Goal: Information Seeking & Learning: Learn about a topic

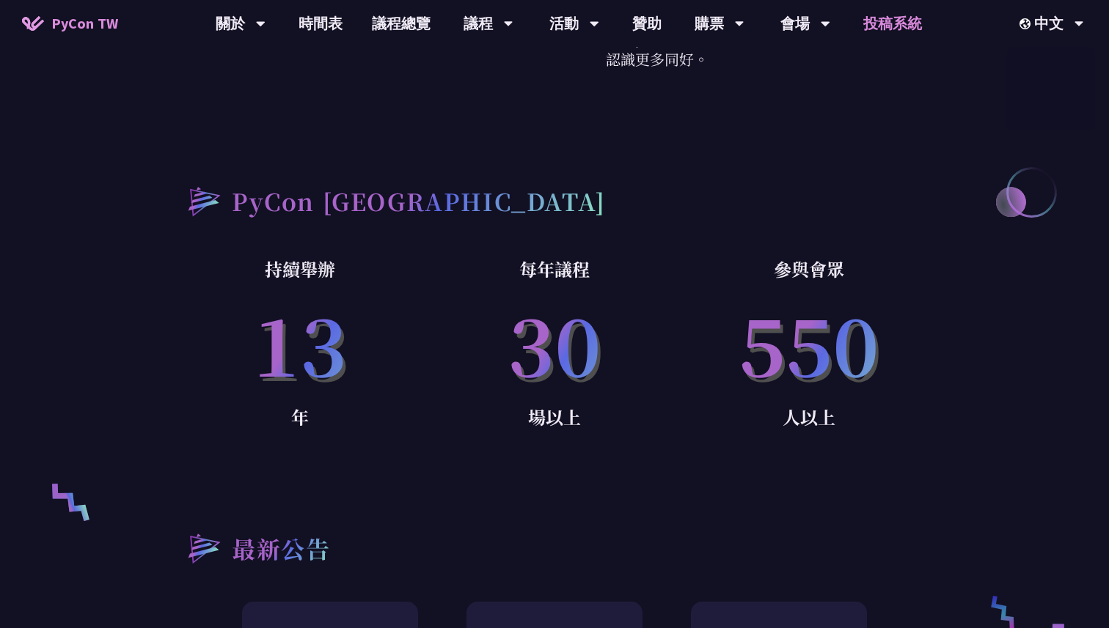
click at [898, 16] on link "投稿系統" at bounding box center [892, 23] width 88 height 47
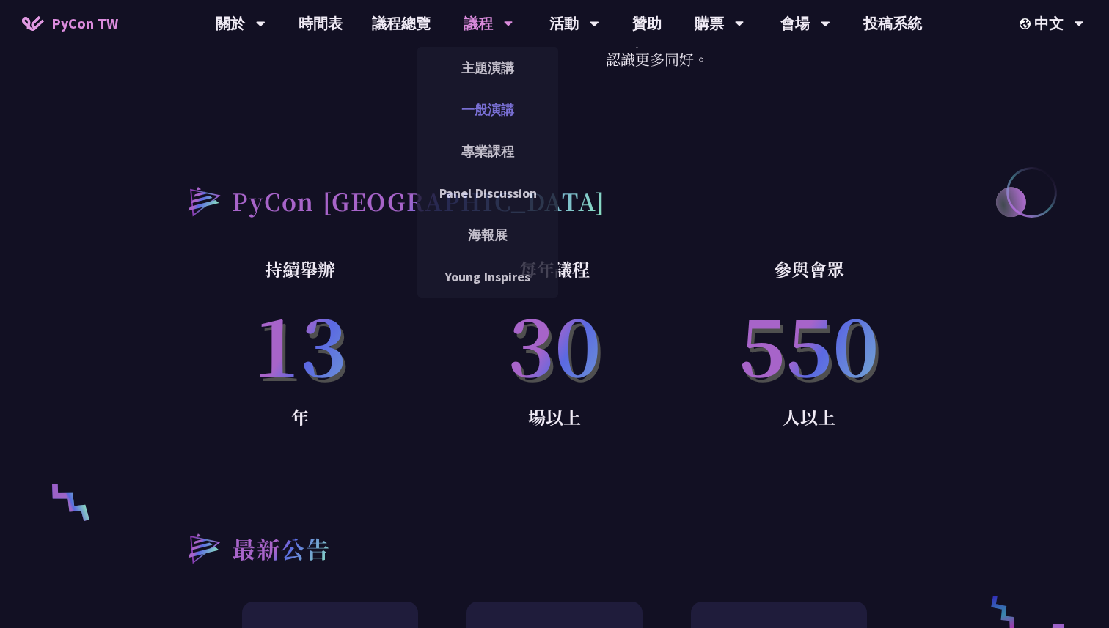
click at [495, 106] on link "一般演講" at bounding box center [487, 109] width 141 height 34
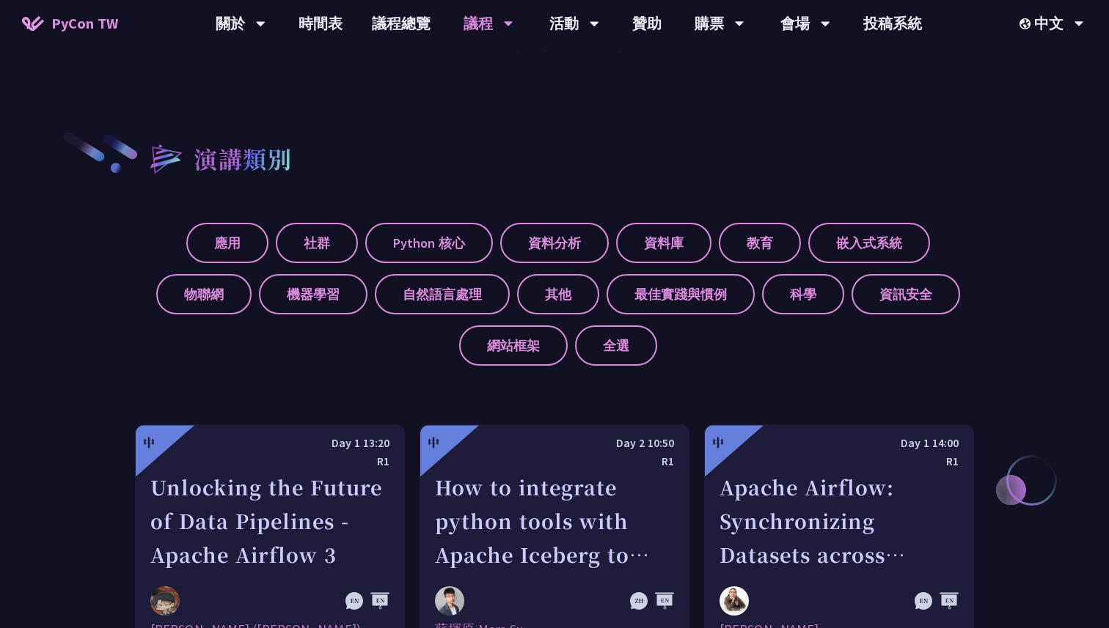
scroll to position [404, 0]
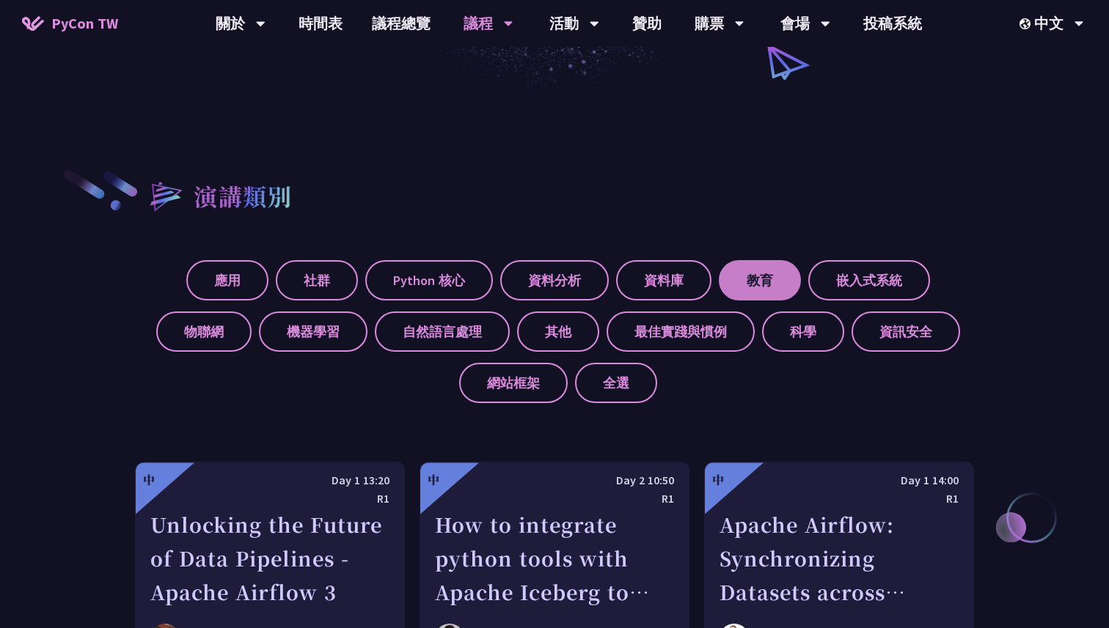
click at [764, 263] on label "教育" at bounding box center [760, 280] width 82 height 40
click at [0, 0] on input "教育" at bounding box center [0, 0] width 0 height 0
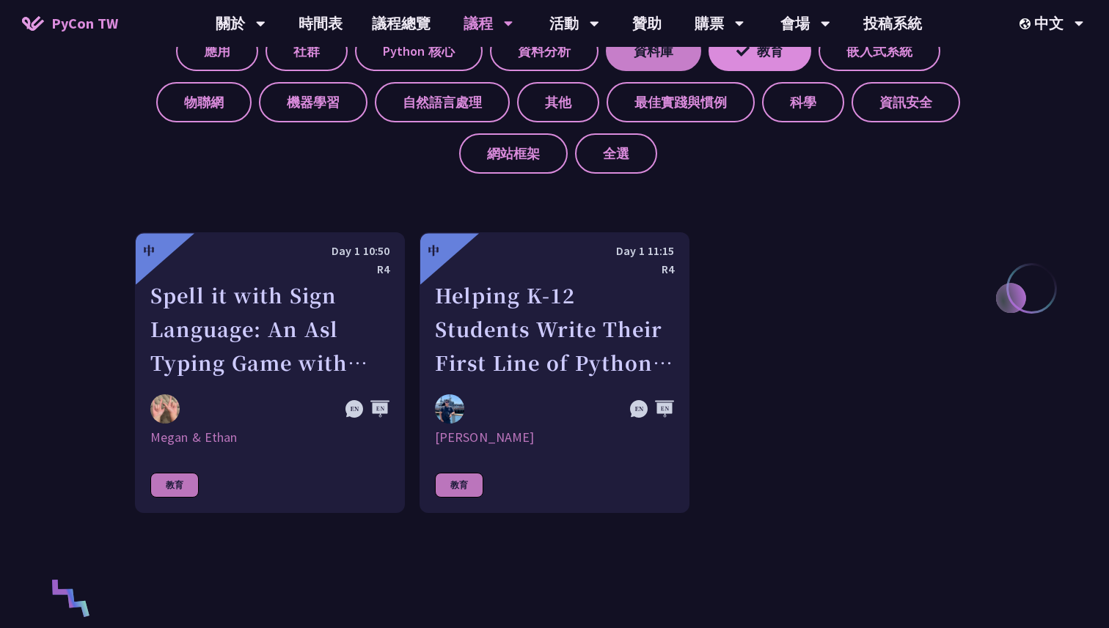
scroll to position [796, 0]
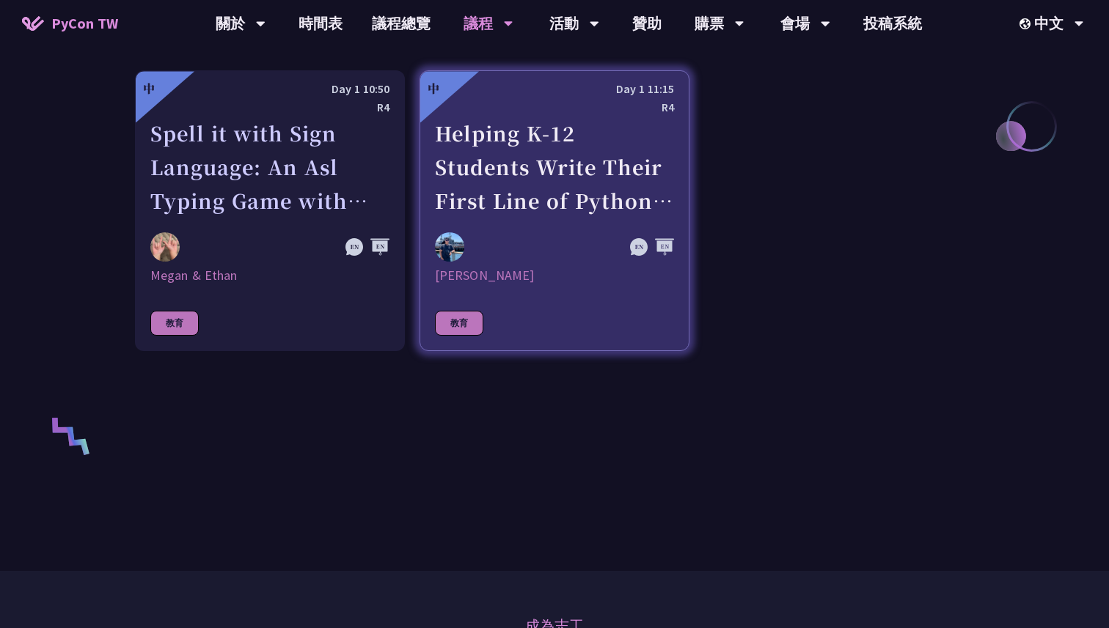
click at [594, 261] on div at bounding box center [518, 246] width 167 height 29
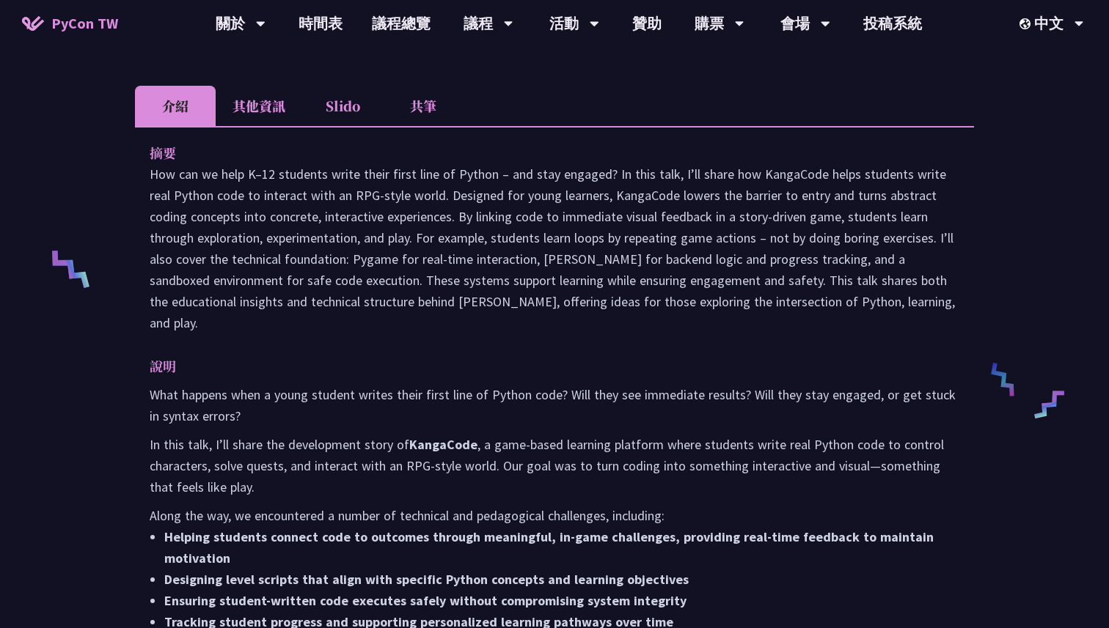
scroll to position [74, 0]
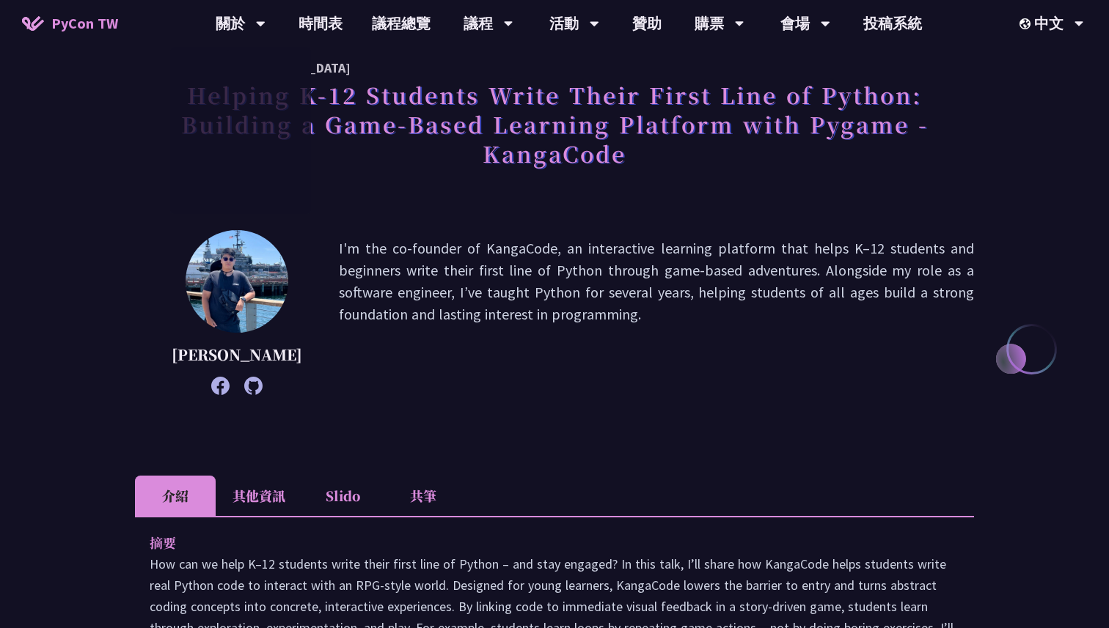
click at [63, 21] on span "PyCon TW" at bounding box center [84, 23] width 67 height 22
